Goal: Contribute content: Add original content to the website for others to see

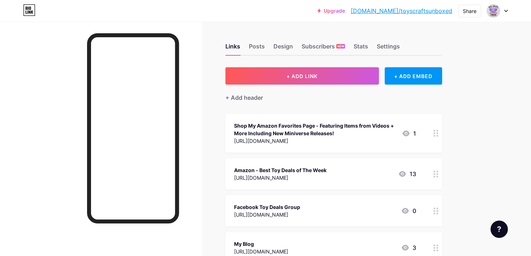
drag, startPoint x: 340, startPoint y: 167, endPoint x: 234, endPoint y: 169, distance: 105.6
click at [234, 169] on div "Amazon - Best Toy Deals of The Week" at bounding box center [280, 170] width 93 height 8
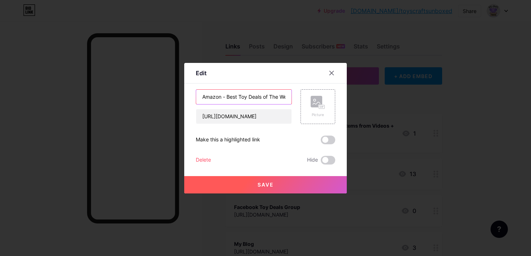
click at [243, 98] on input "Amazon - Best Toy Deals of The Week" at bounding box center [243, 97] width 95 height 14
click at [333, 71] on icon at bounding box center [332, 73] width 6 height 6
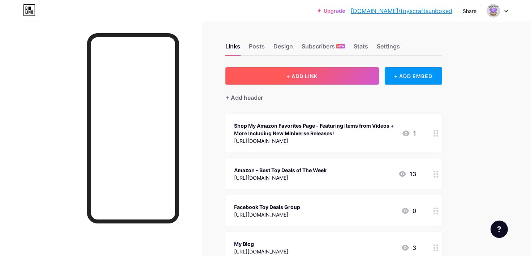
click at [297, 81] on button "+ ADD LINK" at bounding box center [303, 75] width 154 height 17
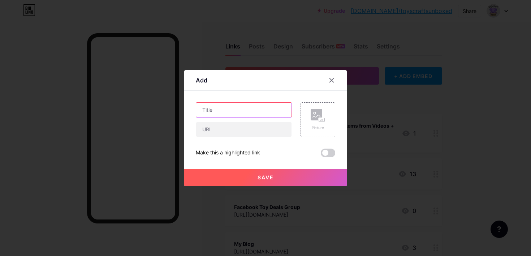
click at [242, 106] on input "text" at bounding box center [243, 110] width 95 height 14
paste input "Amazon - Best Toy Deals of The Week"
click at [239, 110] on input "Amazon - Best Toy Deals of The Week" at bounding box center [243, 110] width 95 height 14
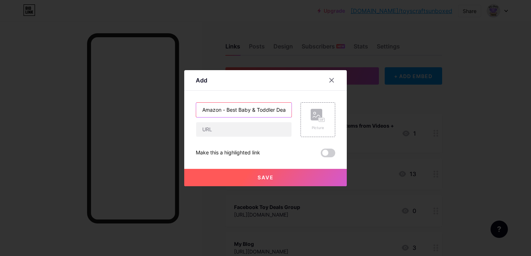
type input "Amazon - Best Baby & Toddler Deals of The Week"
click at [245, 129] on input "text" at bounding box center [243, 129] width 95 height 14
paste input "[URL][DOMAIN_NAME]"
type input "[URL][DOMAIN_NAME]"
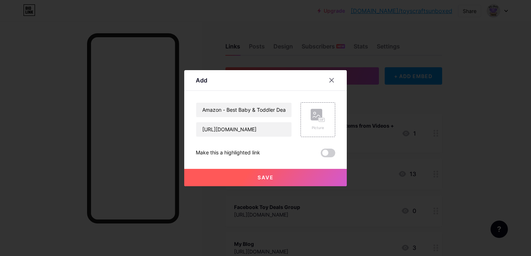
click at [265, 181] on button "Save" at bounding box center [265, 177] width 163 height 17
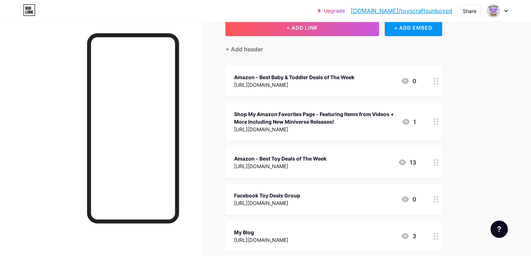
scroll to position [48, 0]
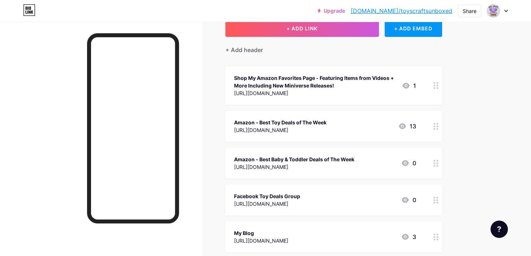
click at [350, 79] on div "Shop My Amazon Favorites Page - Featuring Items from Videos + More Including Ne…" at bounding box center [315, 81] width 162 height 15
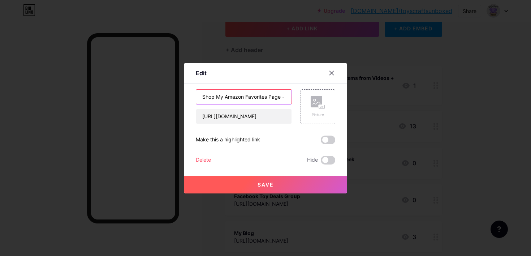
click at [226, 98] on input "Shop My Amazon Favorites Page - Featuring Items from Videos + More Including Ne…" at bounding box center [243, 97] width 95 height 14
click at [328, 74] on div at bounding box center [331, 73] width 13 height 13
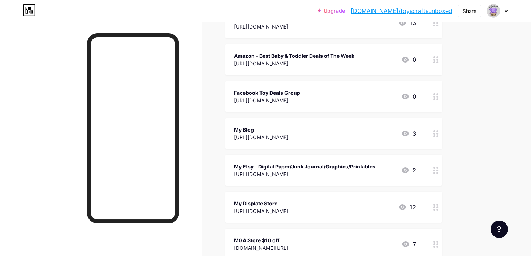
scroll to position [144, 0]
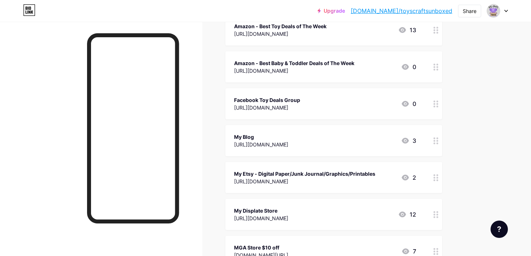
click at [269, 136] on div "My Blog" at bounding box center [261, 137] width 54 height 8
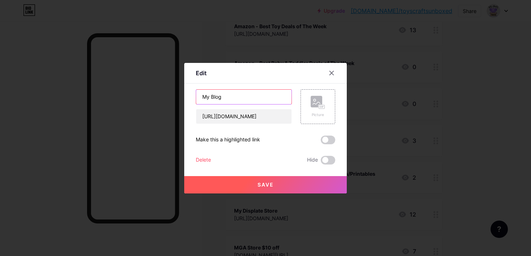
click at [212, 96] on input "My Blog" at bounding box center [243, 97] width 95 height 14
type input "My Toy and New Releases Blog"
click at [285, 183] on button "Save" at bounding box center [265, 184] width 163 height 17
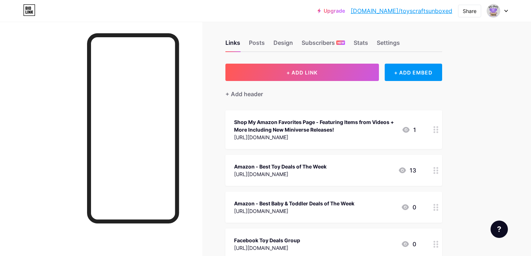
scroll to position [0, 0]
